Goal: Transaction & Acquisition: Book appointment/travel/reservation

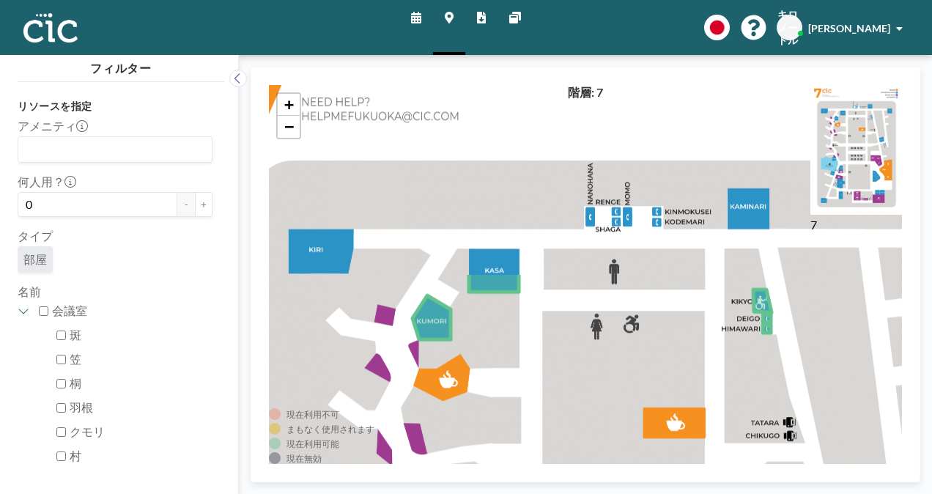
drag, startPoint x: 573, startPoint y: 247, endPoint x: 594, endPoint y: 473, distance: 226.8
click at [594, 473] on div "現在利用不可 まもなく使用されます 現在利用可能 現在無効 7 階層: 7 + −" at bounding box center [586, 275] width 670 height 416
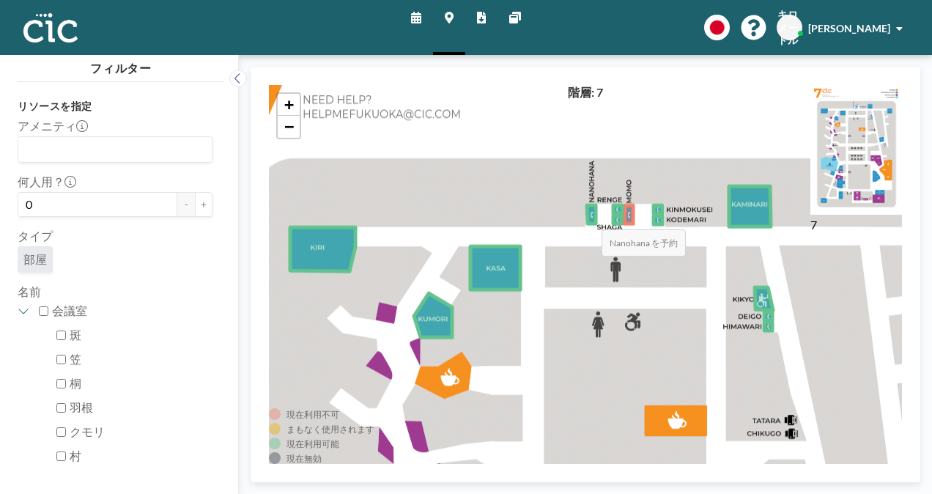
click at [587, 215] on icon at bounding box center [591, 214] width 9 height 18
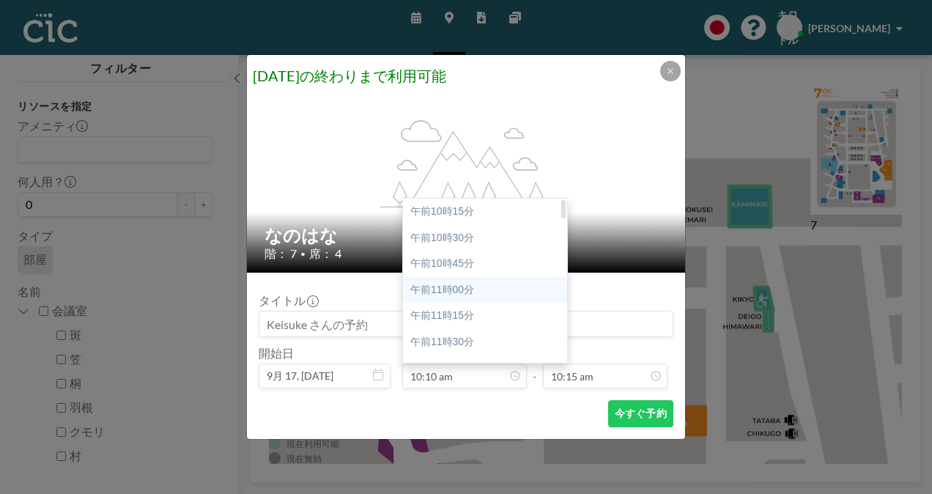
click at [471, 290] on div "午前11時00分" at bounding box center [489, 290] width 172 height 26
type input "11:00 am"
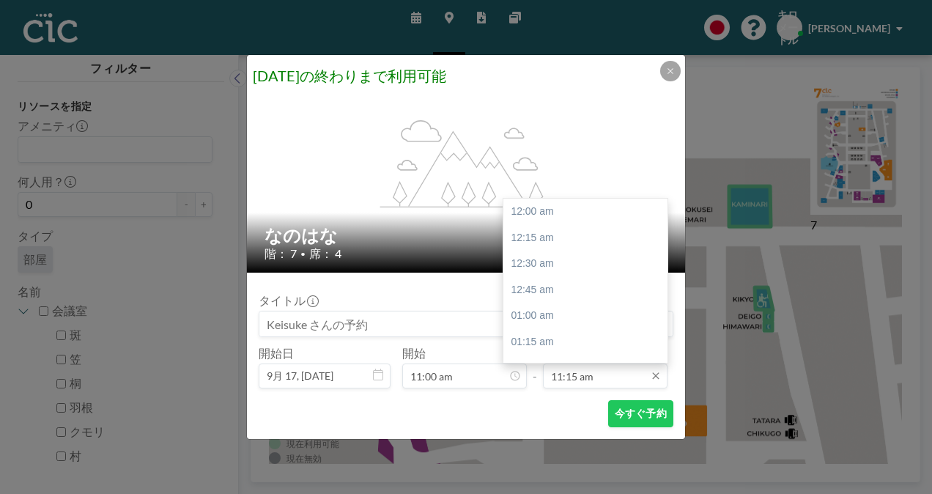
scroll to position [1174, 0]
click at [553, 286] on div "午後12時00分" at bounding box center [590, 290] width 172 height 26
type input "12:00 pm"
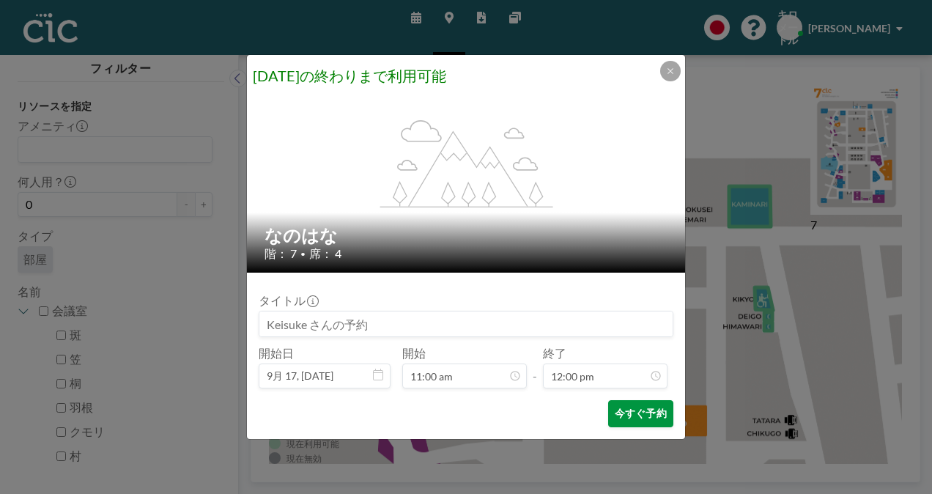
click at [635, 407] on font "今すぐ予約" at bounding box center [641, 414] width 52 height 14
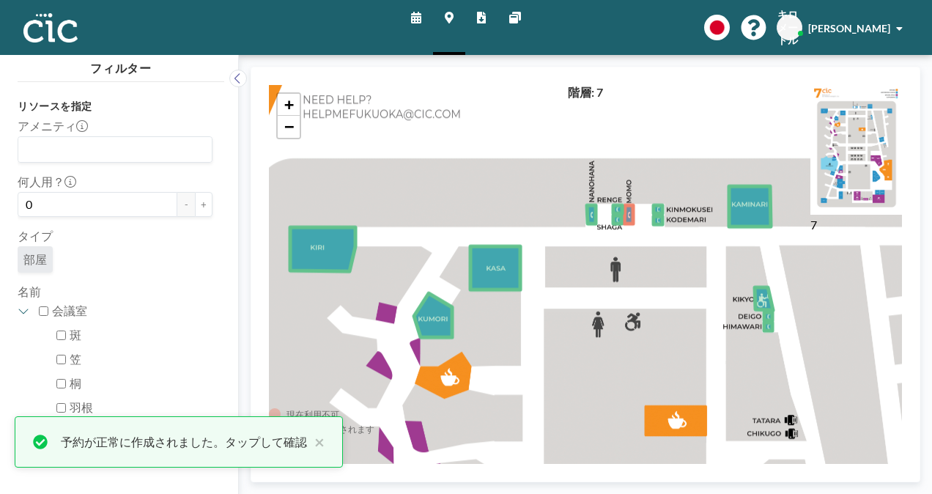
click at [414, 14] on icon at bounding box center [416, 18] width 10 height 12
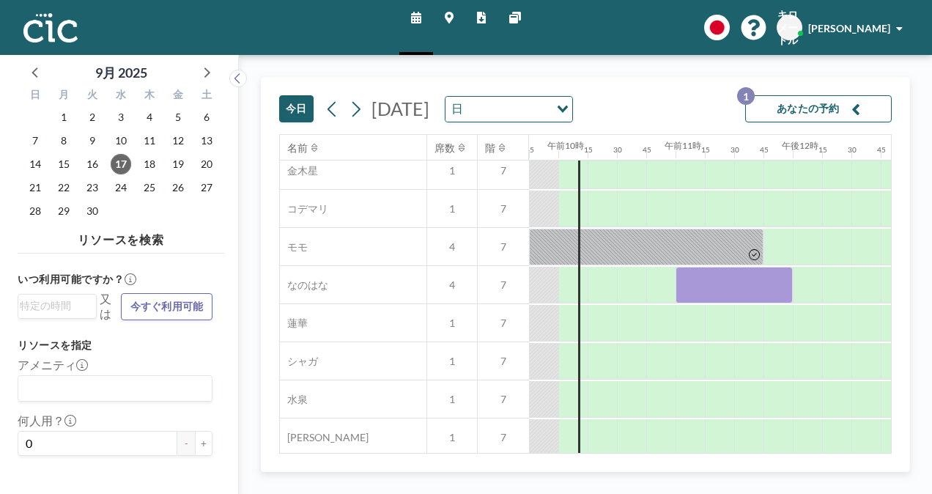
scroll to position [657, 1143]
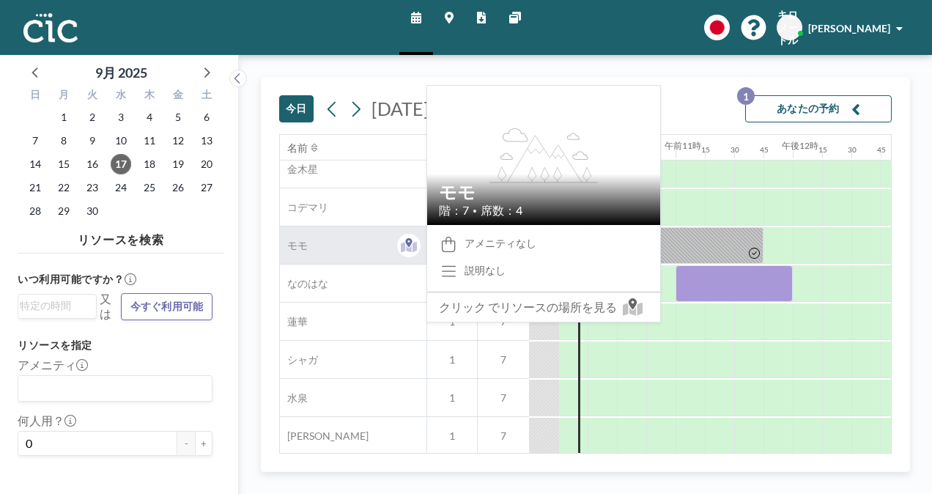
click at [362, 233] on div "モモ" at bounding box center [353, 244] width 147 height 37
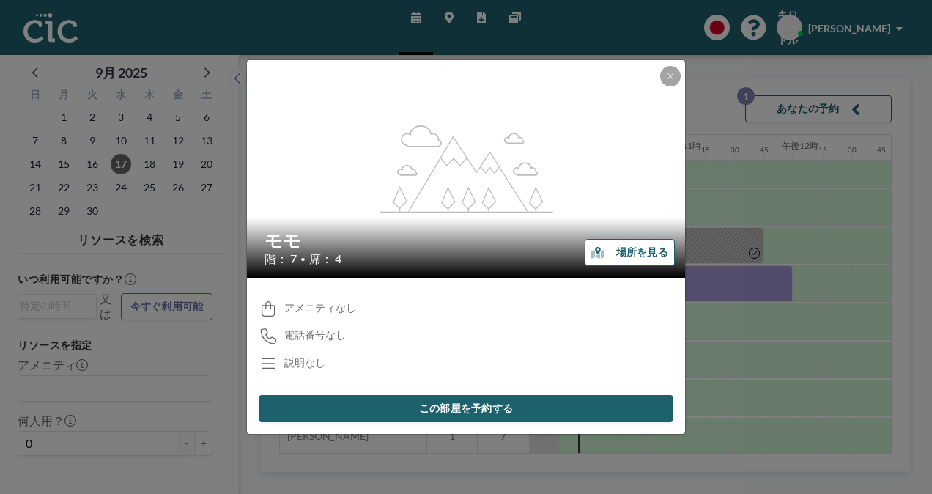
click at [644, 249] on font "場所を見る" at bounding box center [642, 253] width 52 height 14
